Goal: Task Accomplishment & Management: Manage account settings

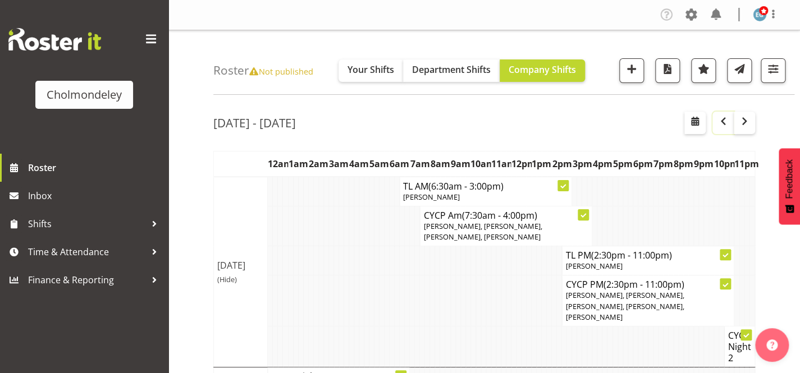
click at [732, 122] on button "button" at bounding box center [723, 123] width 21 height 22
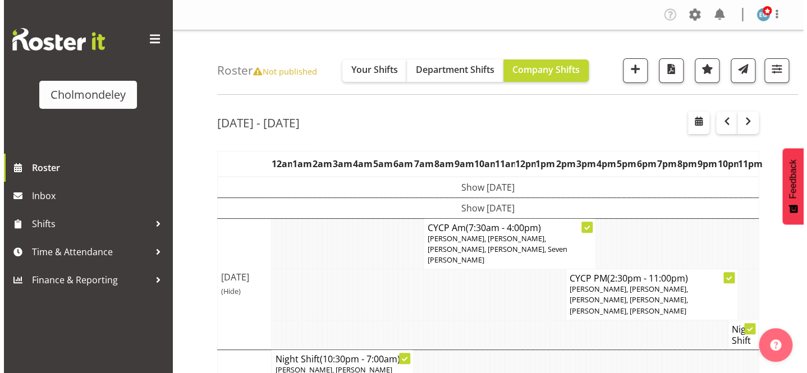
scroll to position [102, 0]
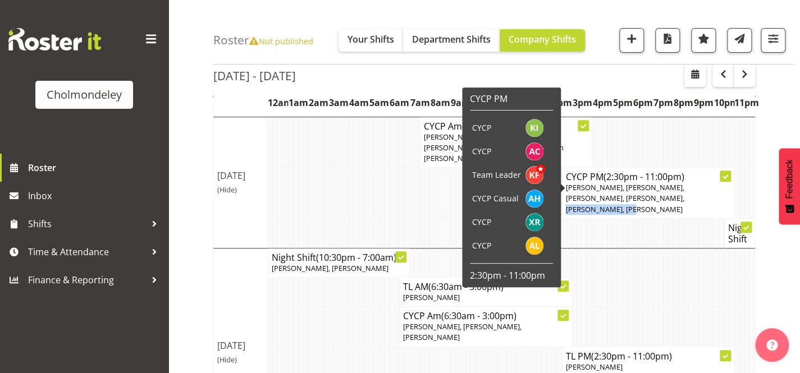
drag, startPoint x: 659, startPoint y: 174, endPoint x: 611, endPoint y: 176, distance: 47.2
click at [611, 182] on span "[PERSON_NAME], [PERSON_NAME], [PERSON_NAME], [PERSON_NAME], [PERSON_NAME], [PER…" at bounding box center [624, 197] width 118 height 31
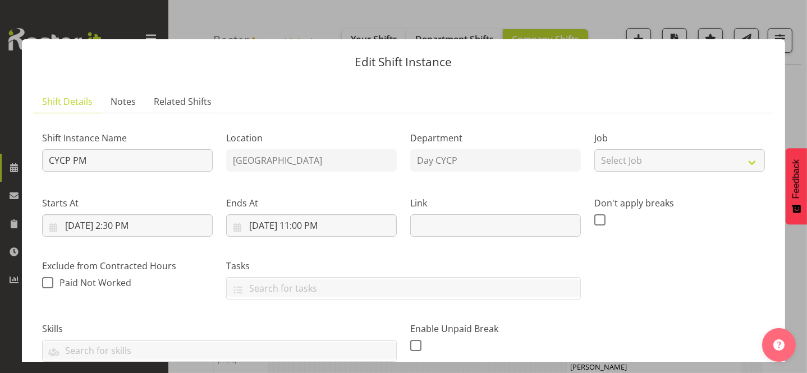
click at [787, 17] on button "button" at bounding box center [787, 20] width 18 height 18
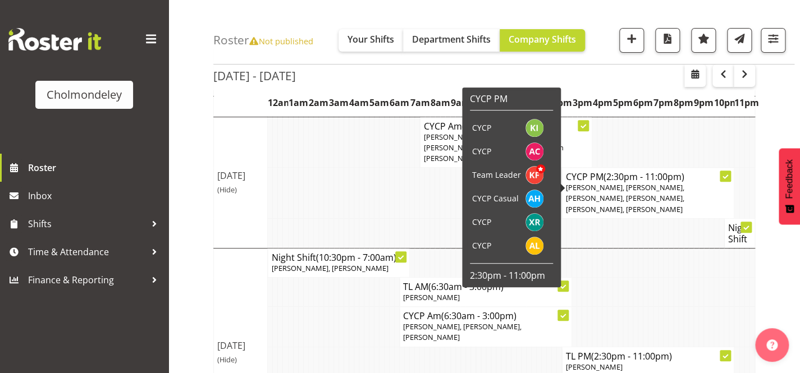
click at [666, 190] on span "[PERSON_NAME], [PERSON_NAME], [PERSON_NAME], [PERSON_NAME], [PERSON_NAME], [PER…" at bounding box center [624, 197] width 118 height 31
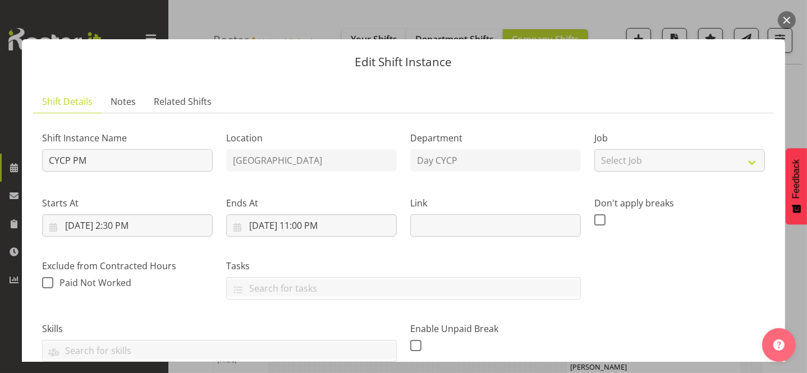
click at [787, 19] on button "button" at bounding box center [787, 20] width 18 height 18
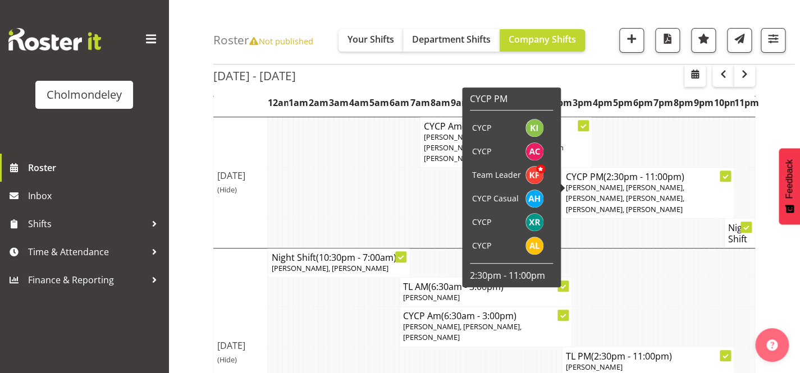
click at [640, 182] on span "[PERSON_NAME], [PERSON_NAME], [PERSON_NAME], [PERSON_NAME], [PERSON_NAME], [PER…" at bounding box center [624, 197] width 118 height 31
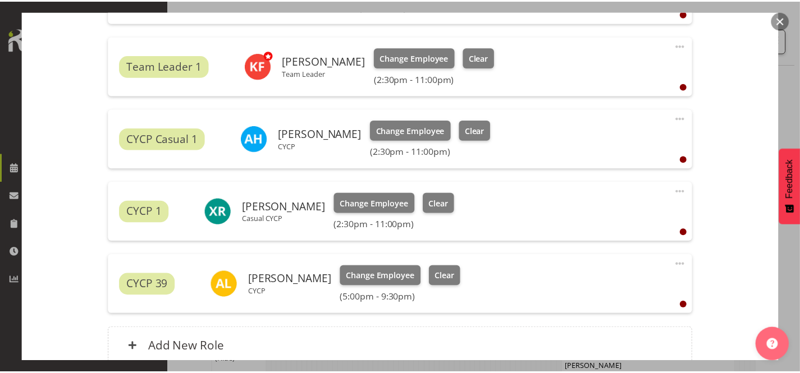
scroll to position [534, 0]
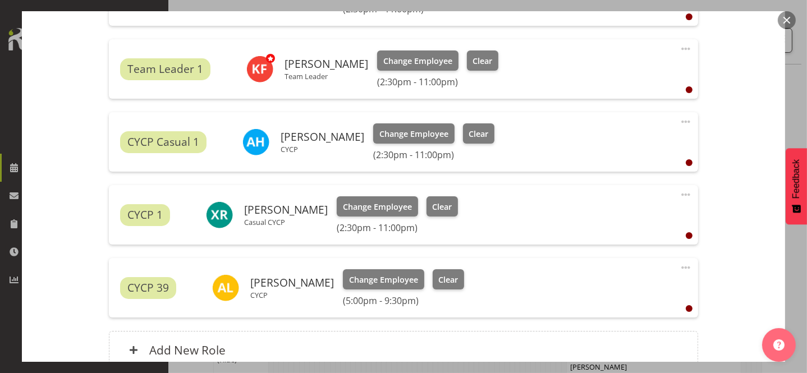
click at [787, 17] on button "button" at bounding box center [787, 20] width 18 height 18
